Goal: Transaction & Acquisition: Purchase product/service

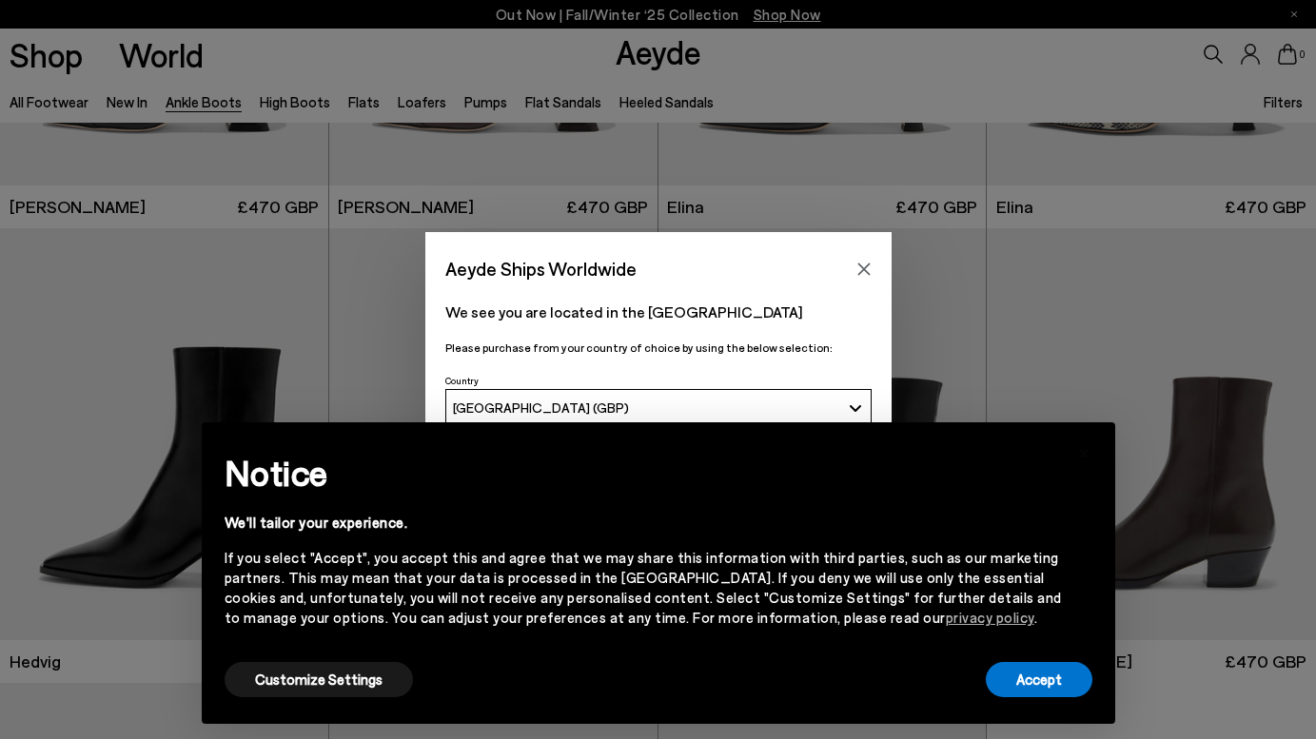
scroll to position [387, 0]
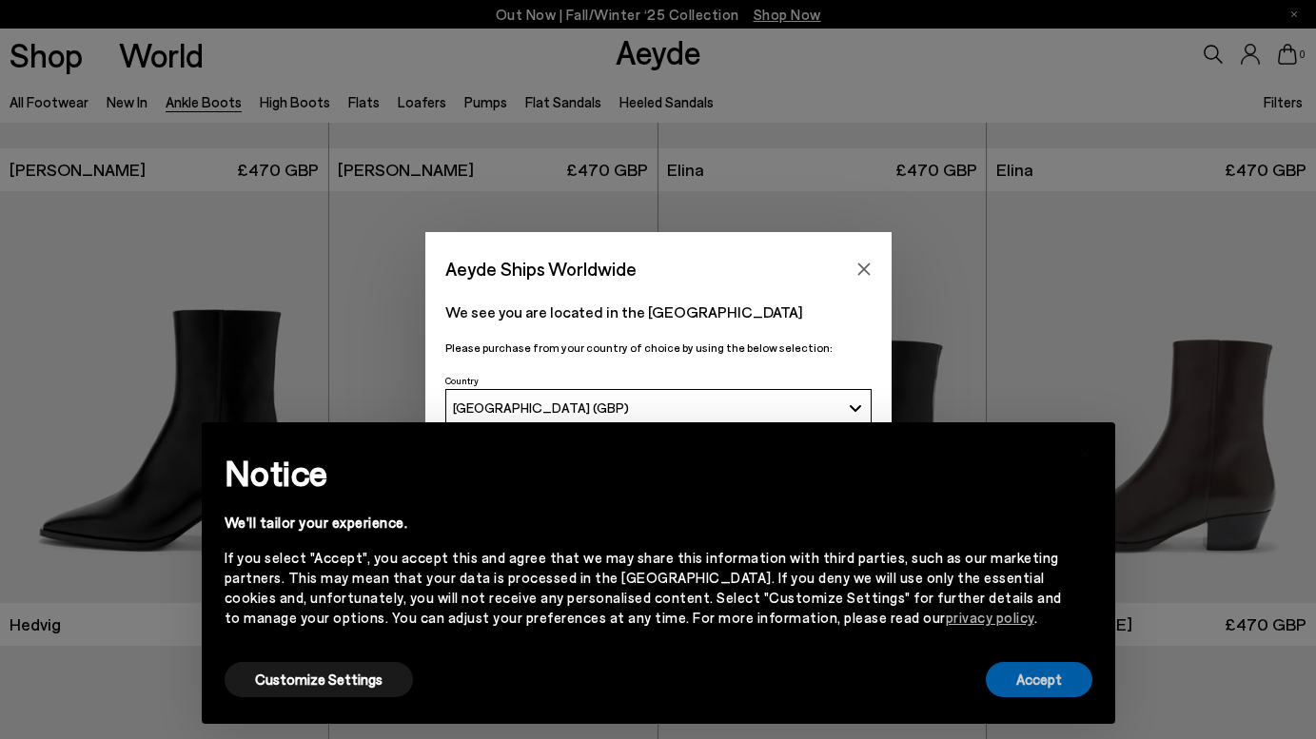
click at [1053, 685] on button "Accept" at bounding box center [1039, 679] width 107 height 35
click at [857, 267] on icon "Close" at bounding box center [863, 269] width 15 height 15
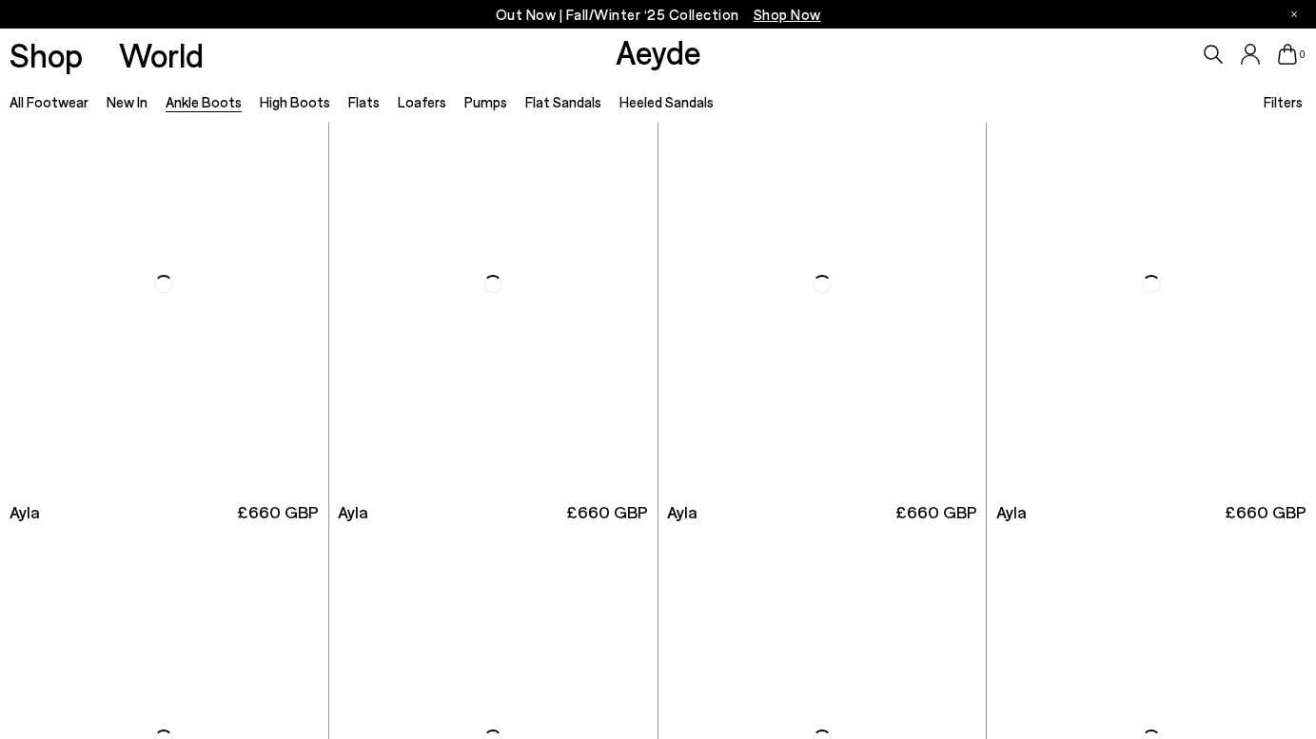
scroll to position [5073, 0]
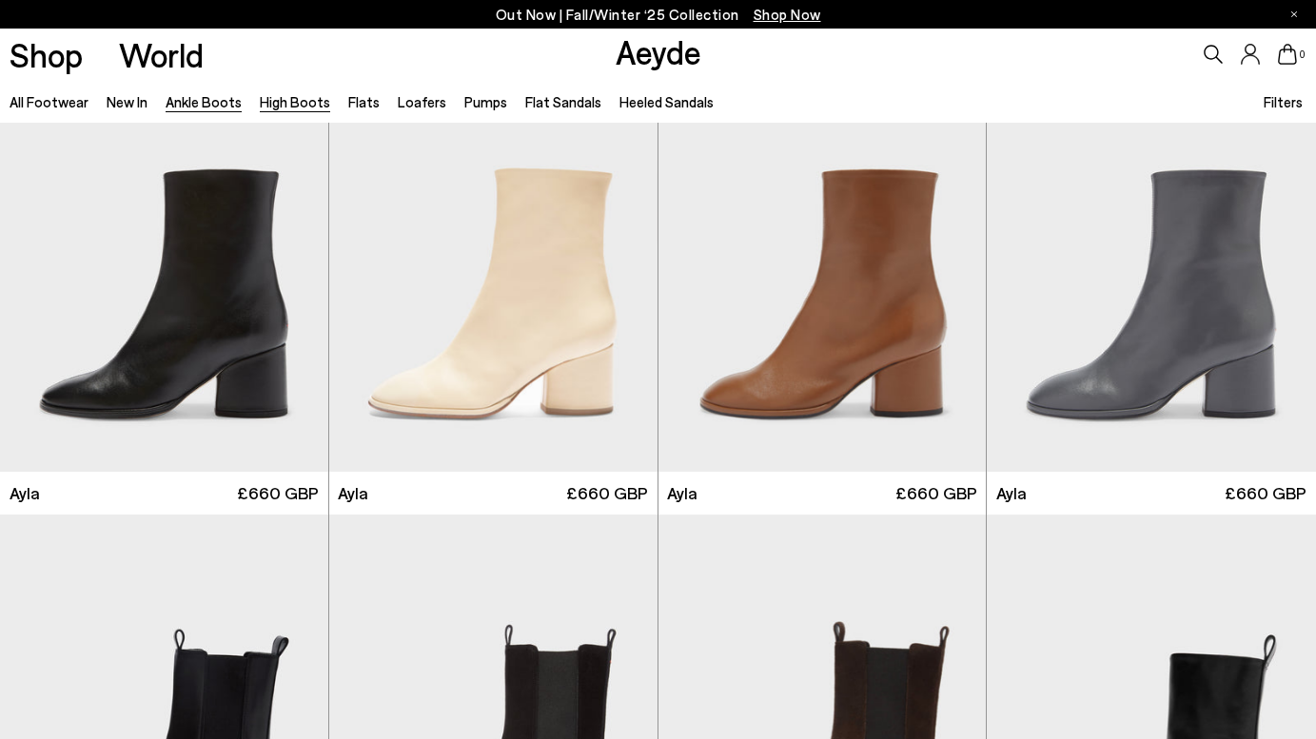
click at [300, 103] on link "High Boots" at bounding box center [295, 101] width 70 height 17
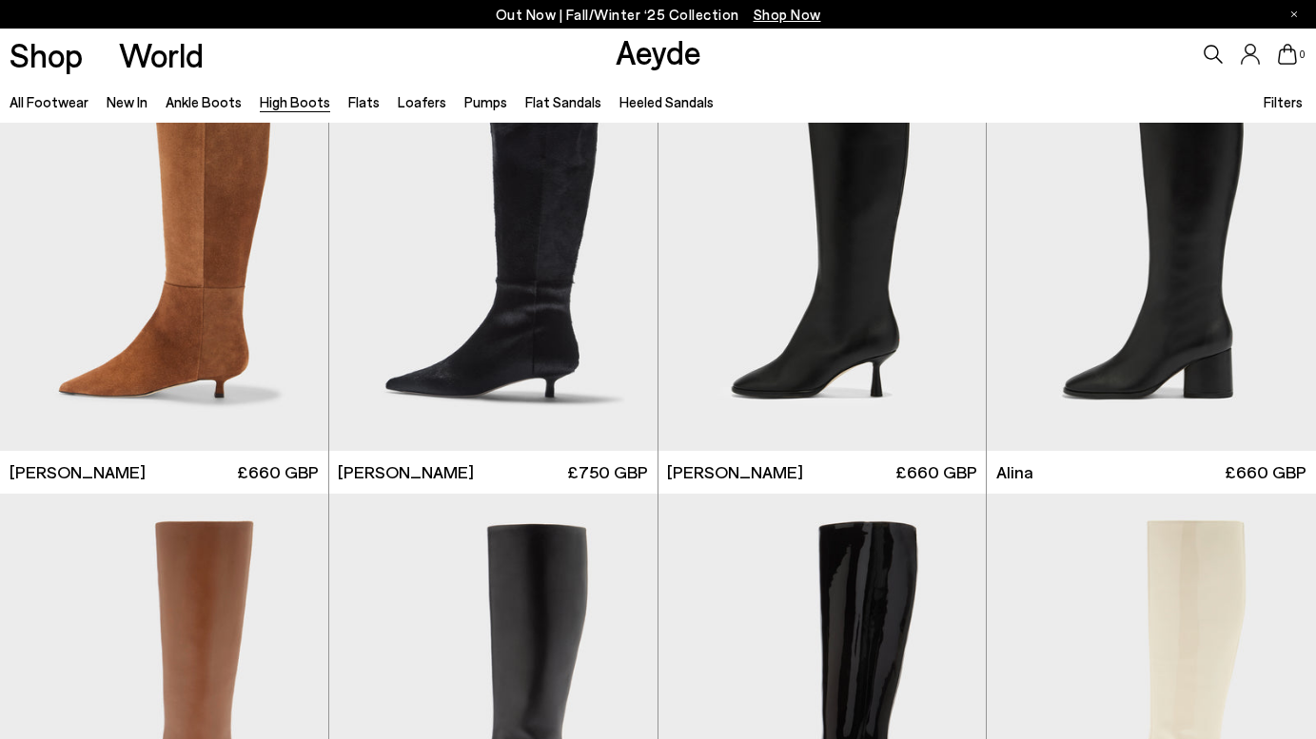
scroll to position [2340, 0]
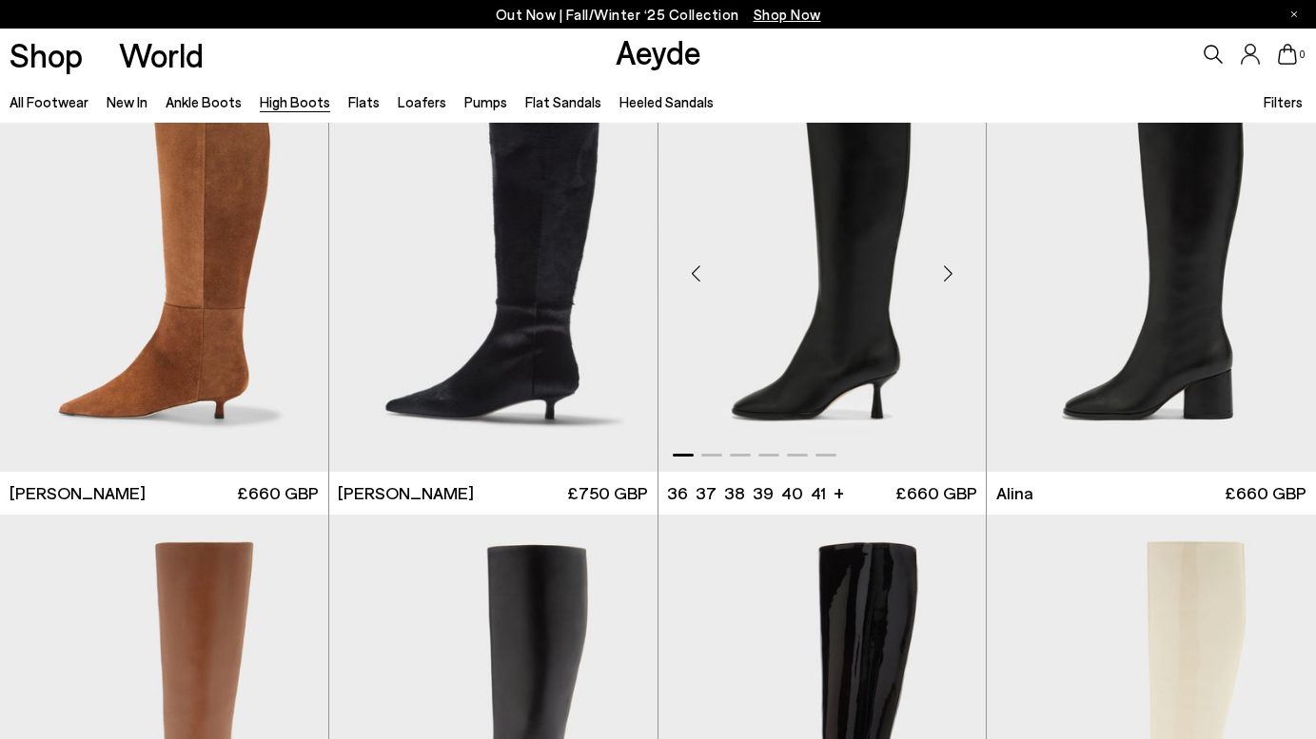
click at [821, 362] on img "1 / 6" at bounding box center [823, 266] width 328 height 413
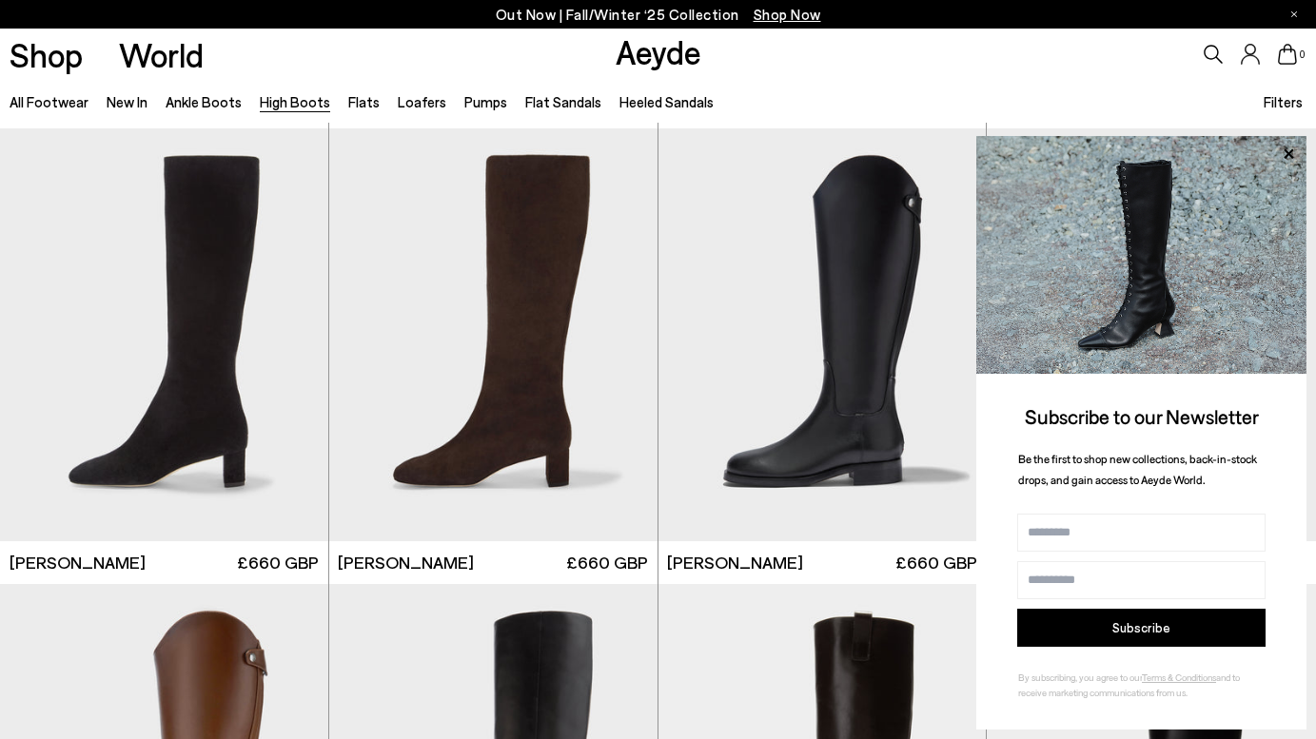
scroll to position [3259, 0]
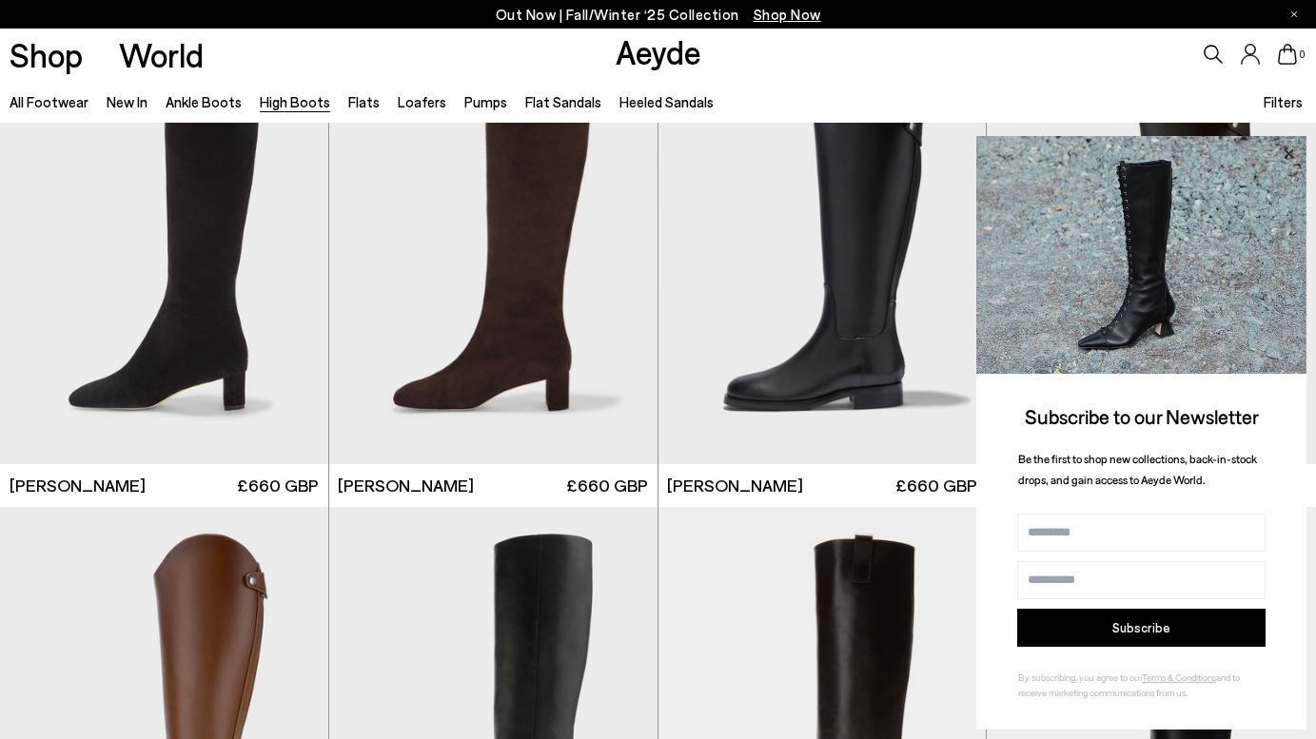
click at [1287, 154] on icon at bounding box center [1289, 153] width 10 height 10
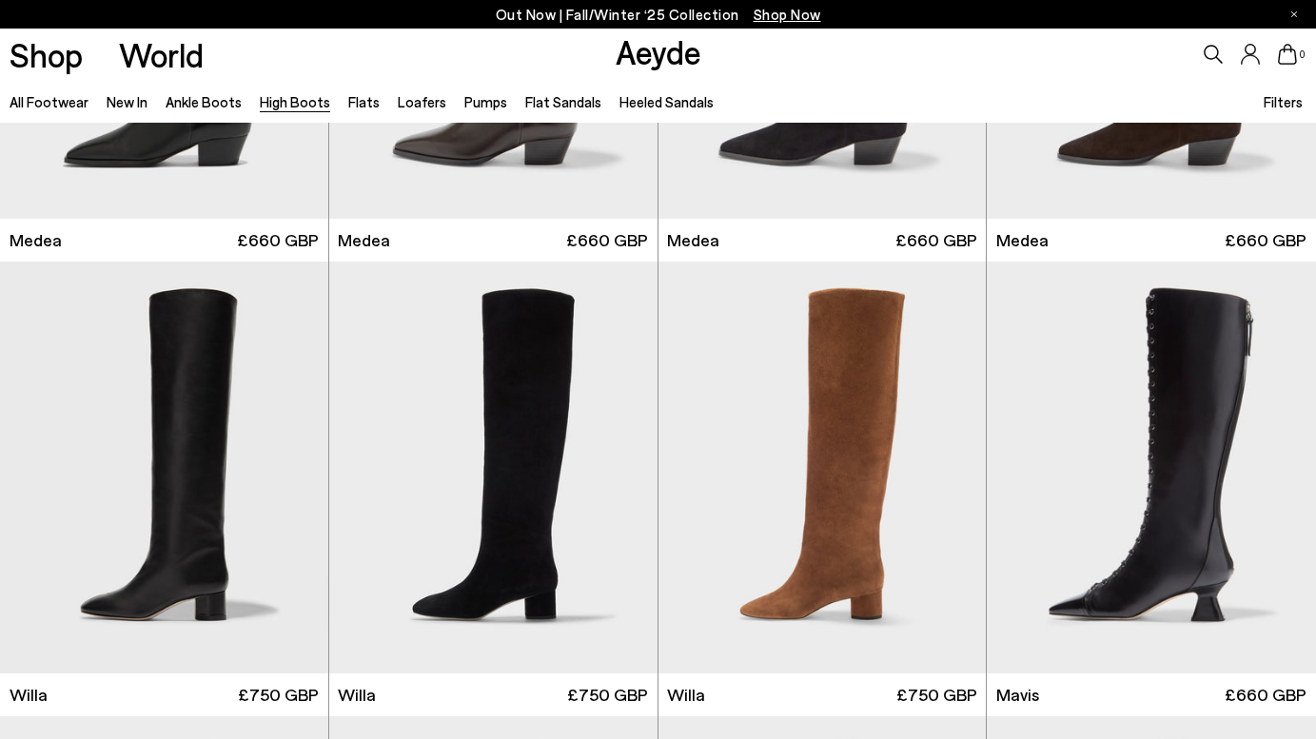
scroll to position [319, 0]
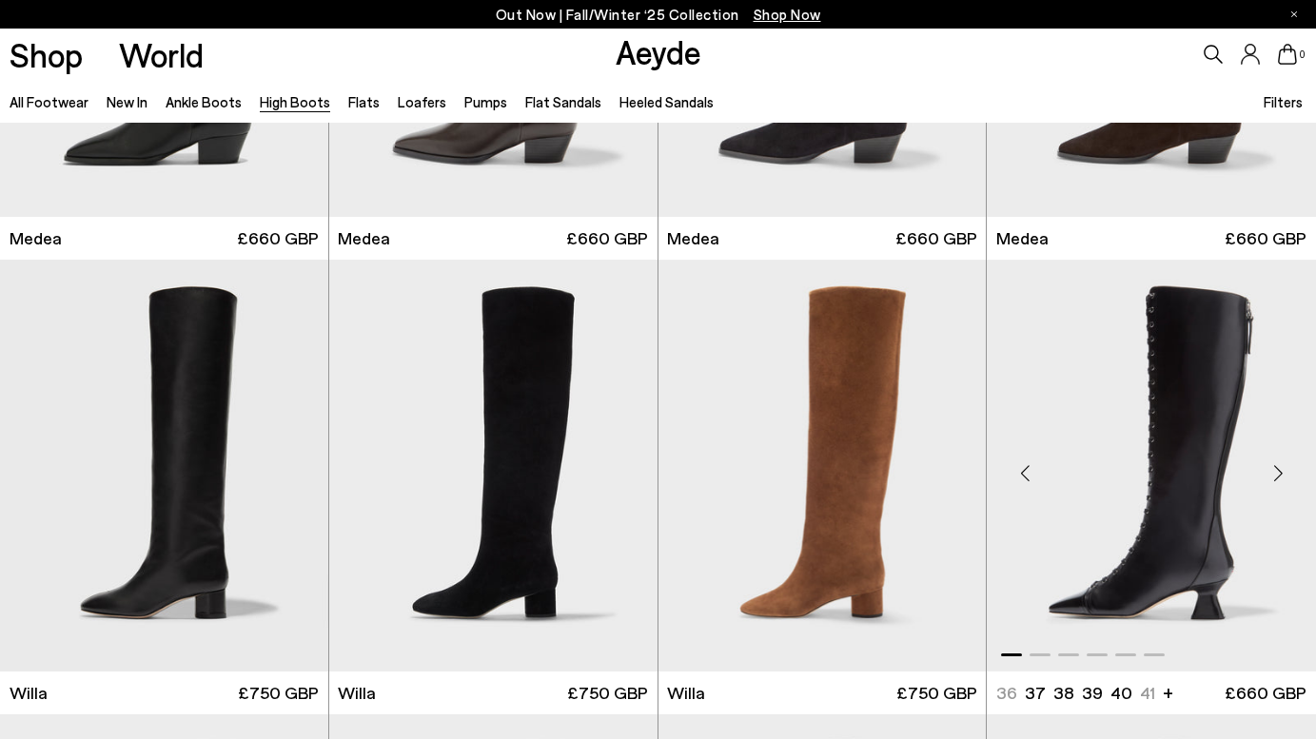
click at [1230, 427] on img "1 / 6" at bounding box center [1151, 466] width 329 height 413
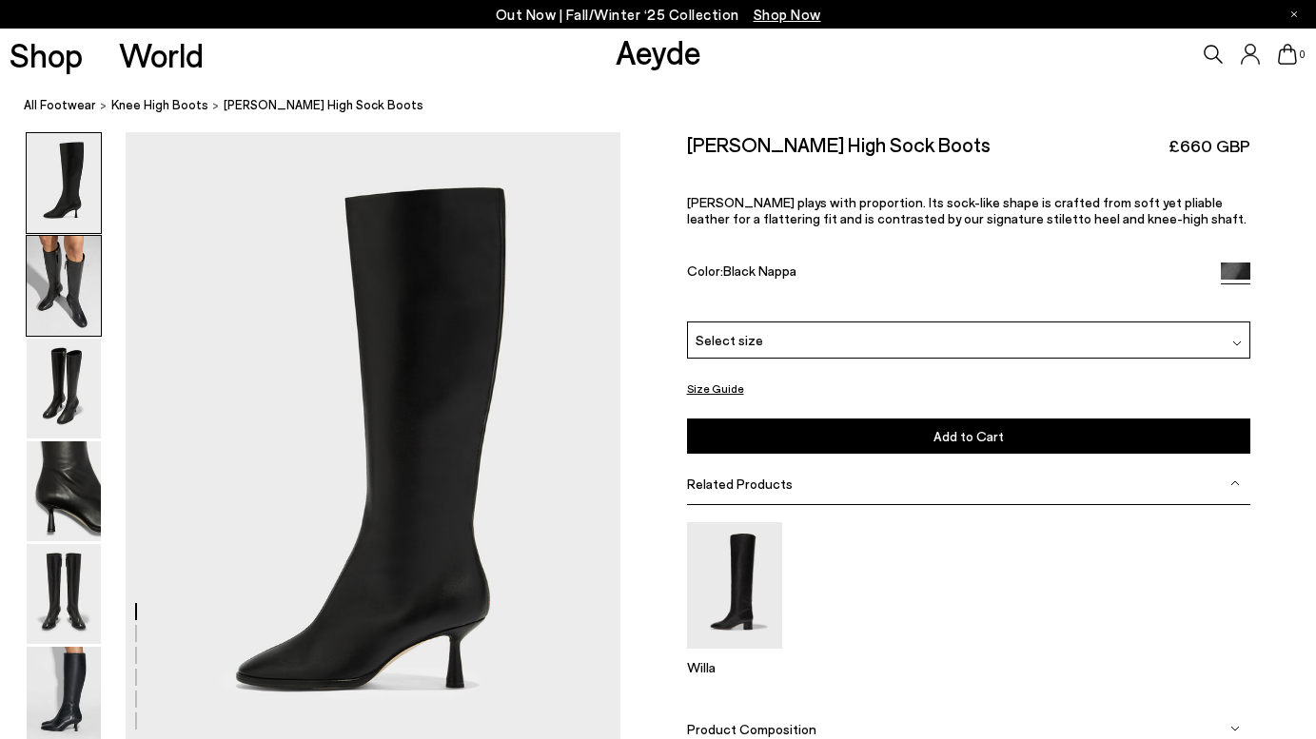
click at [66, 276] on img at bounding box center [64, 286] width 74 height 100
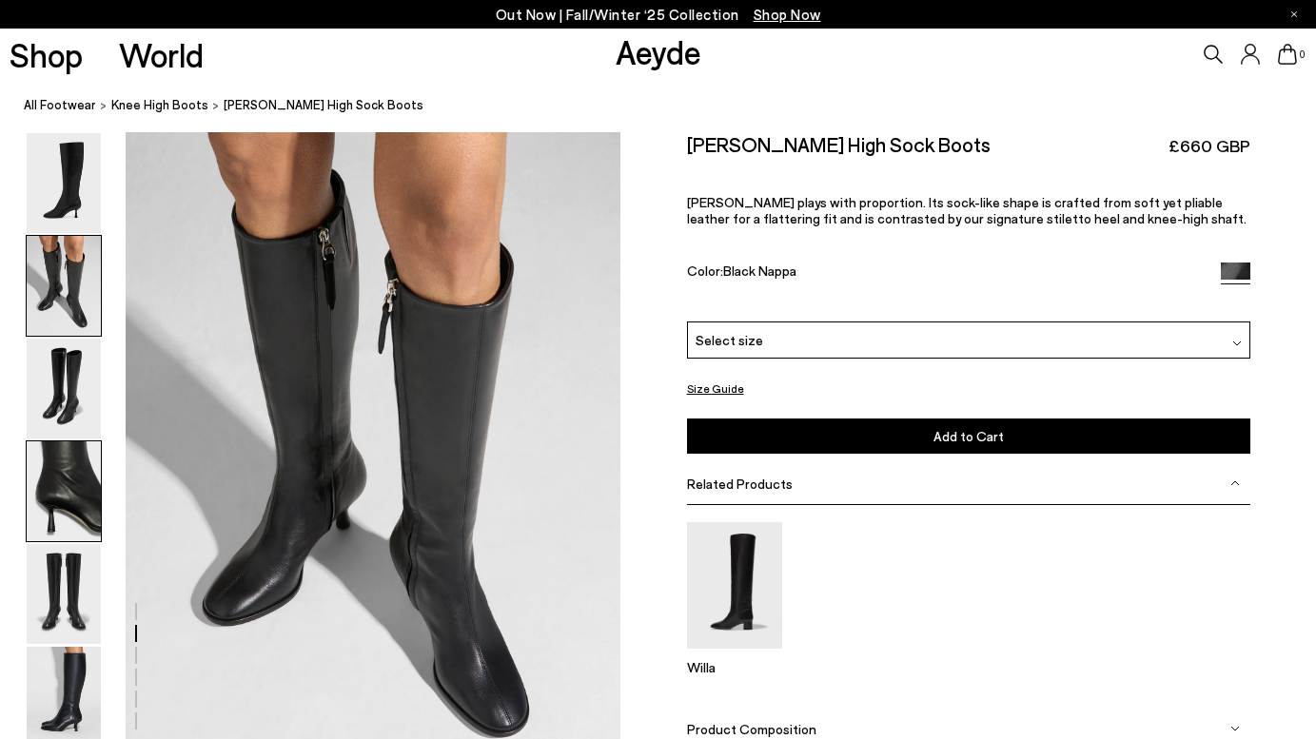
click at [35, 478] on img at bounding box center [64, 492] width 74 height 100
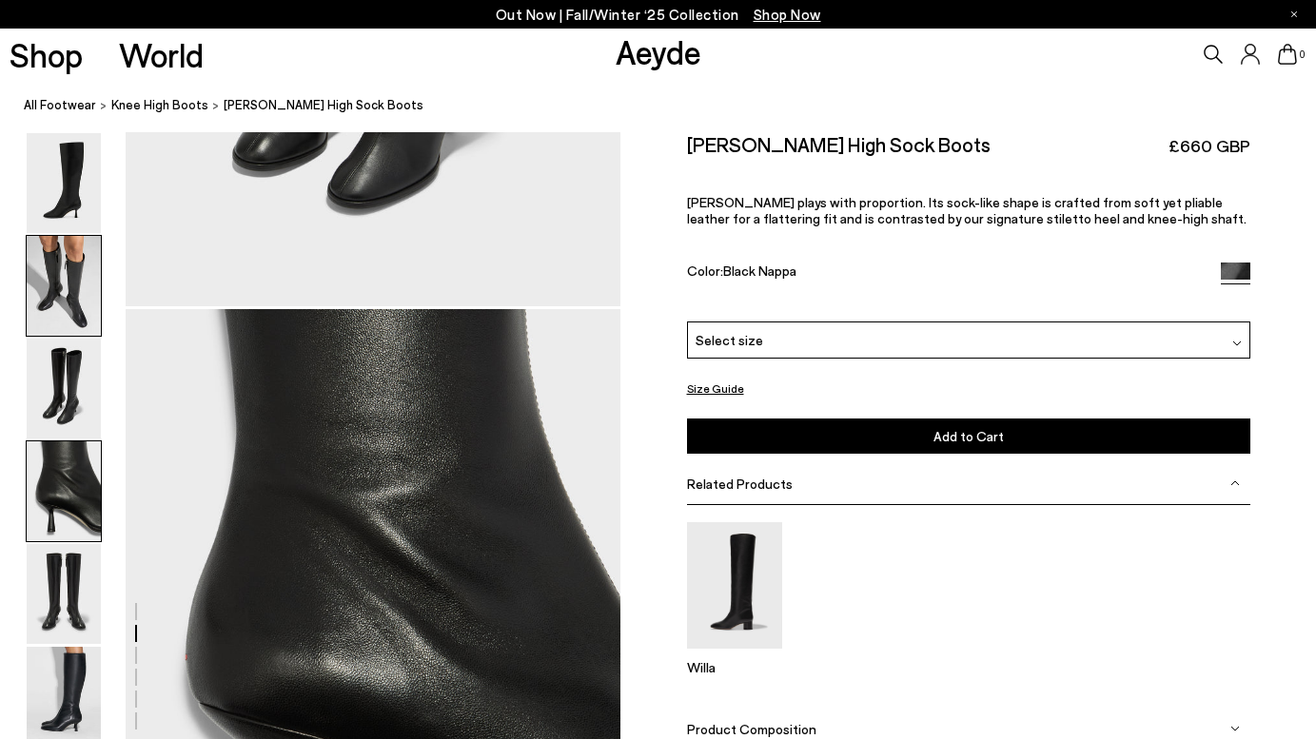
scroll to position [1990, 0]
